Goal: Ask a question

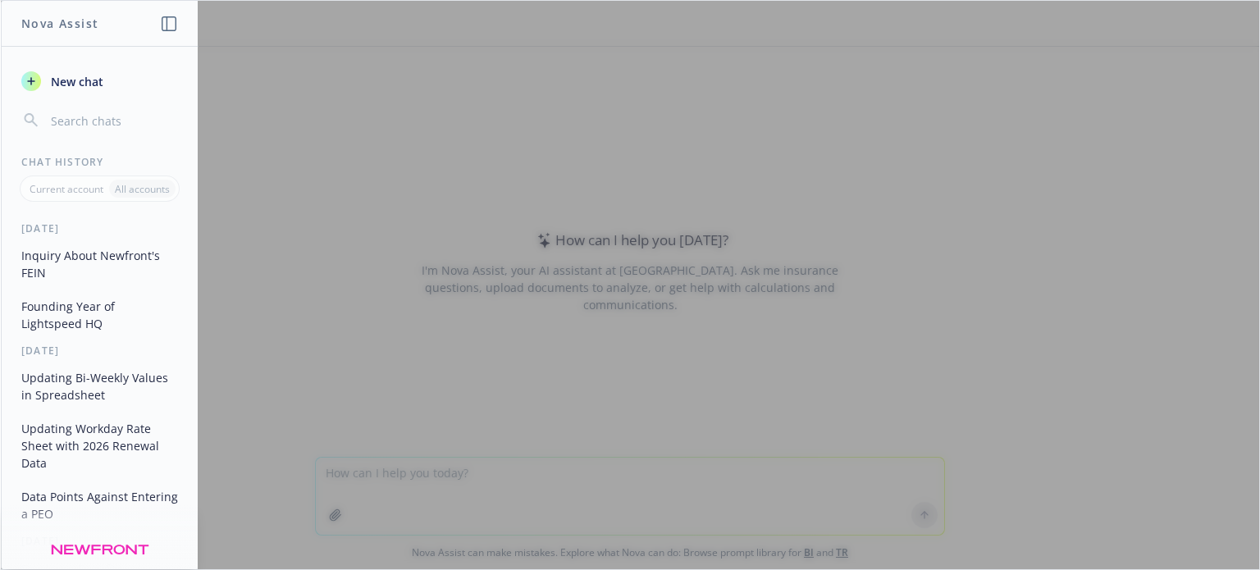
click at [369, 481] on div at bounding box center [630, 285] width 1258 height 568
click at [342, 476] on div at bounding box center [630, 285] width 1258 height 568
click at [322, 476] on div at bounding box center [630, 285] width 1258 height 568
click at [80, 81] on span "New chat" at bounding box center [76, 81] width 56 height 17
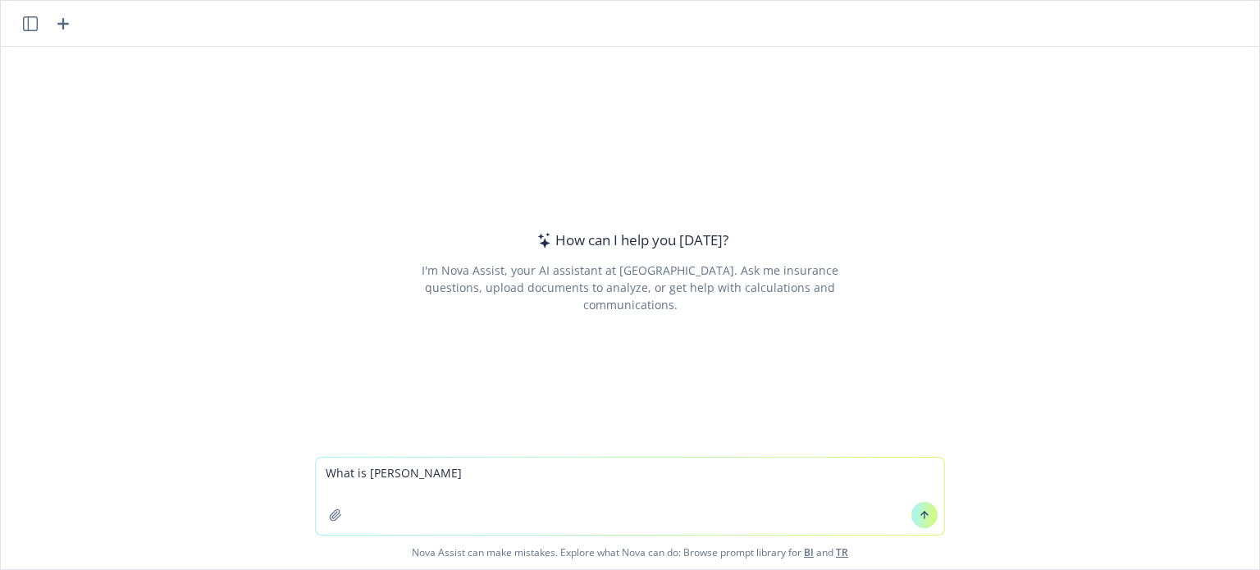
type textarea "What is [PERSON_NAME]?"
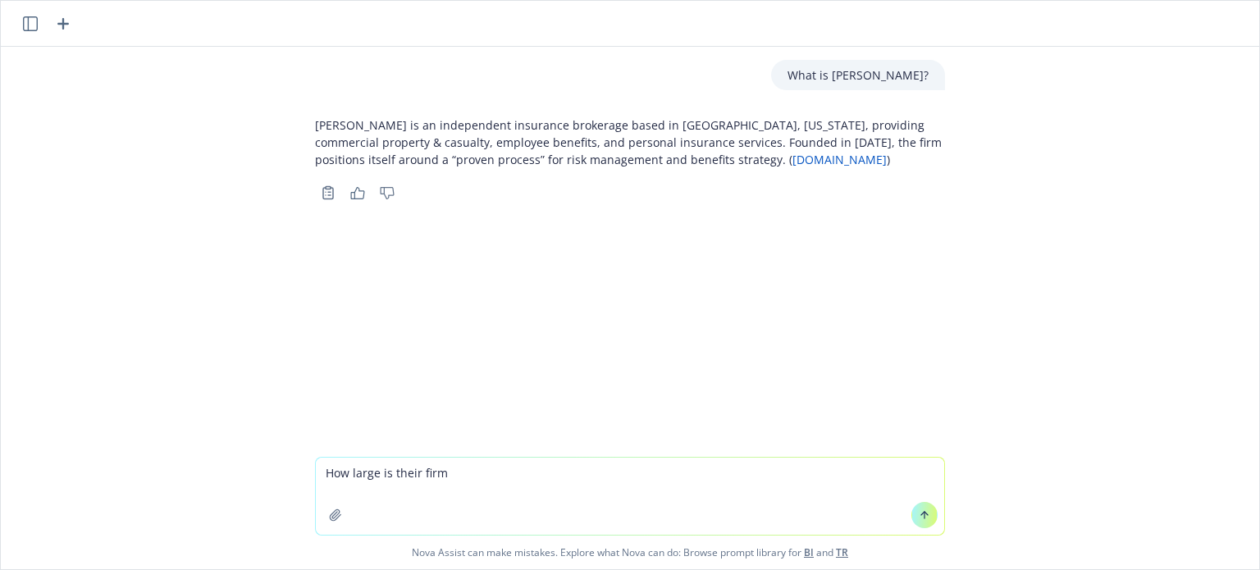
type textarea "How large is their firm?"
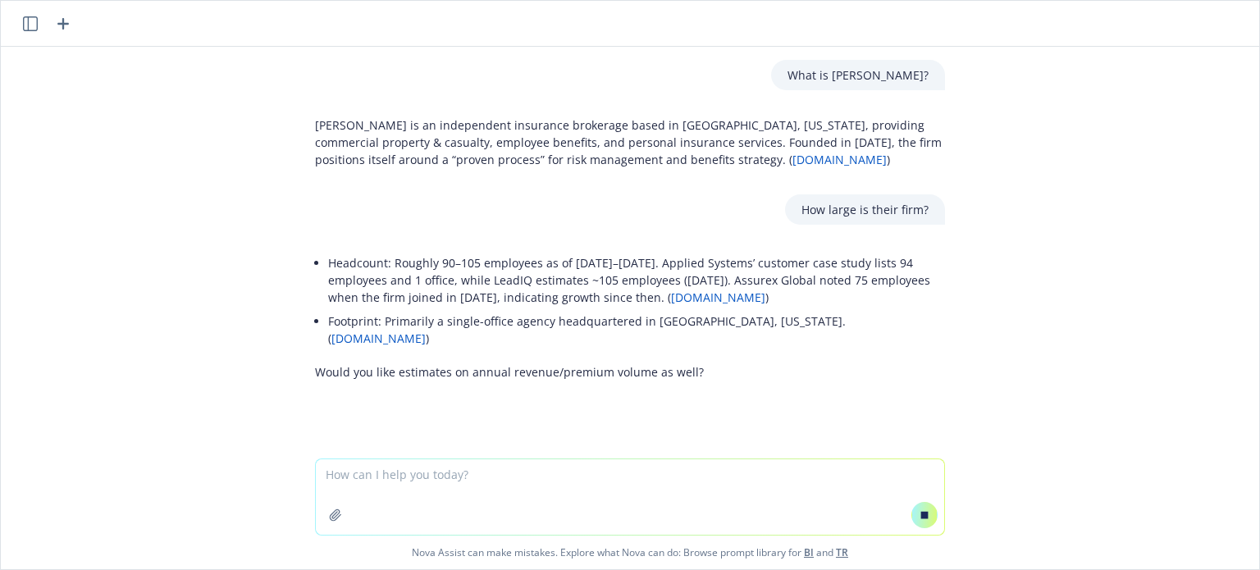
scroll to position [10, 0]
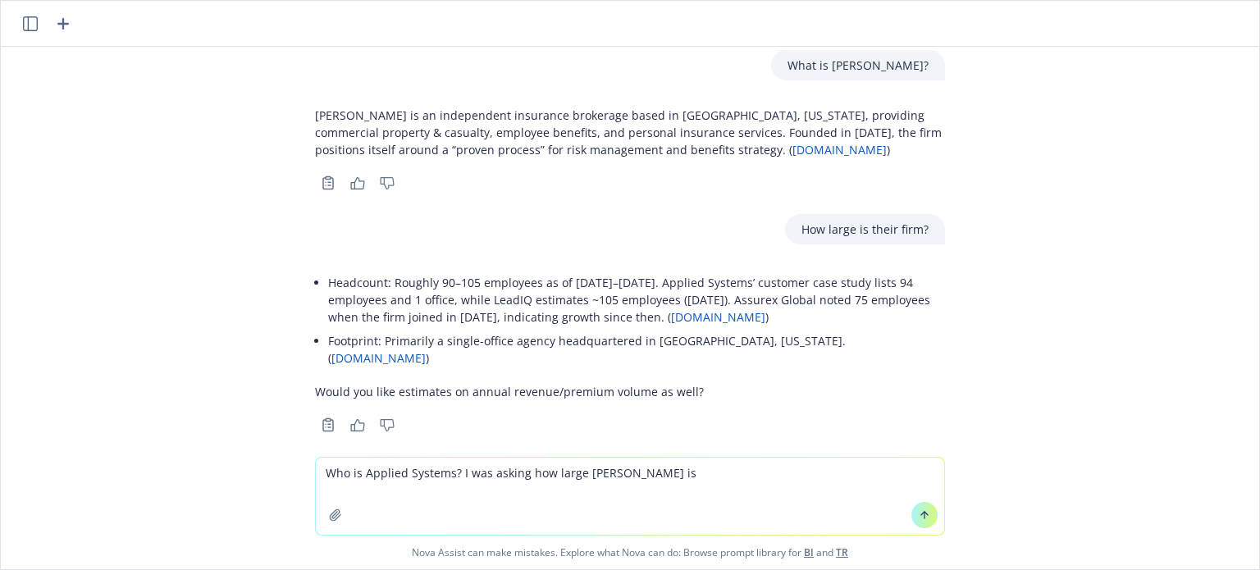
type textarea "Who is Applied Systems? I was asking how large [PERSON_NAME] is?"
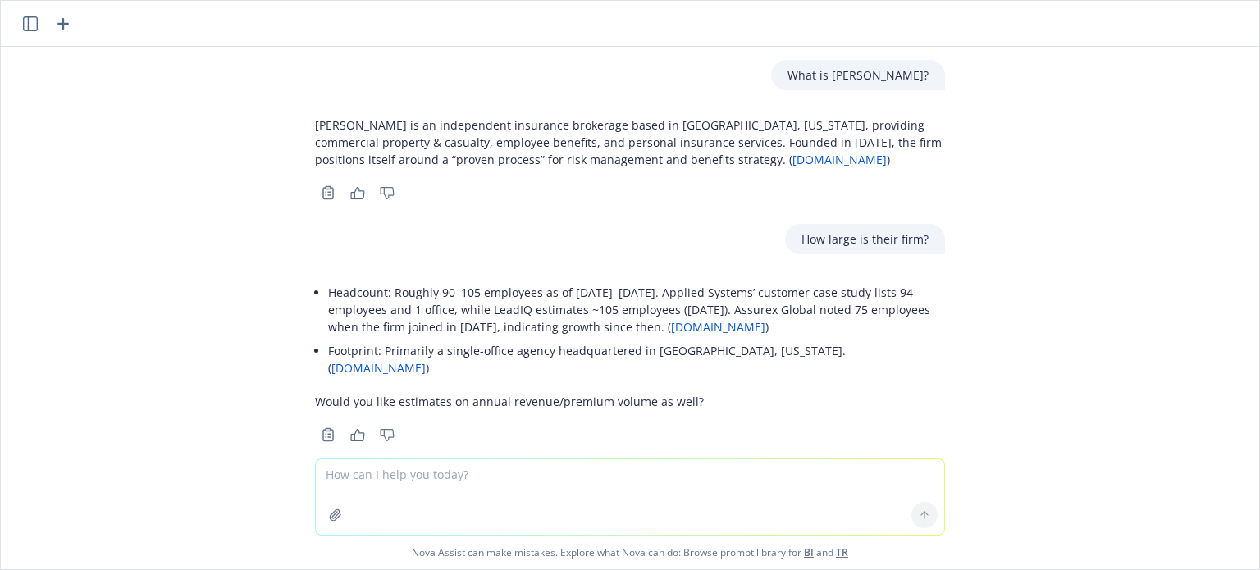
scroll to position [246, 0]
